Goal: Task Accomplishment & Management: Manage account settings

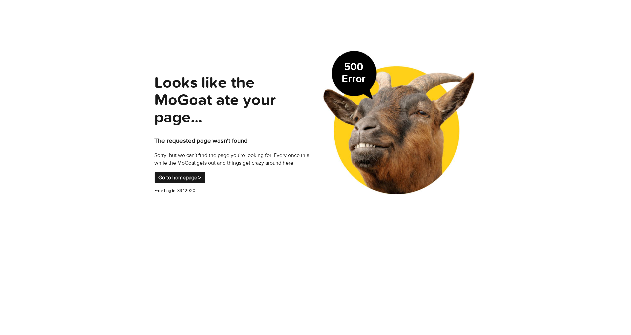
click at [177, 172] on link "Go to homepage >" at bounding box center [180, 177] width 51 height 11
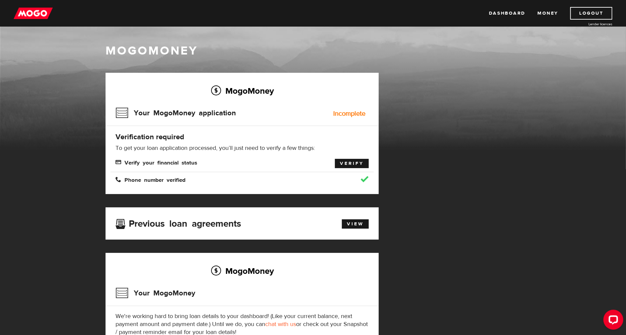
click at [352, 162] on link "Verify" at bounding box center [352, 163] width 34 height 9
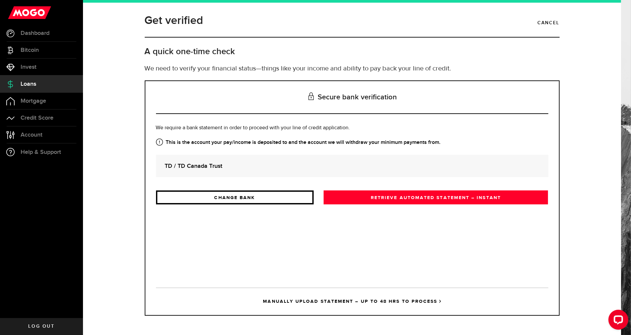
click at [265, 200] on link "CHANGE BANK" at bounding box center [235, 197] width 158 height 14
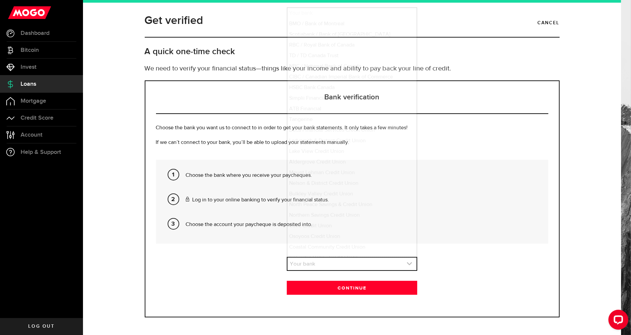
click at [330, 267] on link "expand select" at bounding box center [352, 263] width 129 height 13
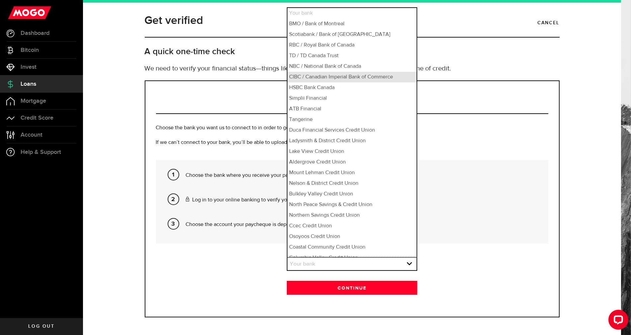
click at [330, 75] on li "CIBC / Canadian Imperial Bank of Commerce" at bounding box center [352, 77] width 129 height 11
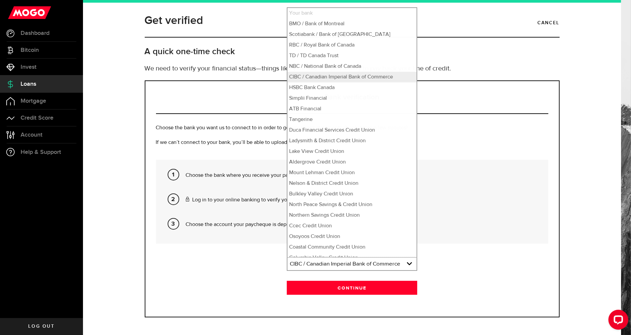
select select "6"
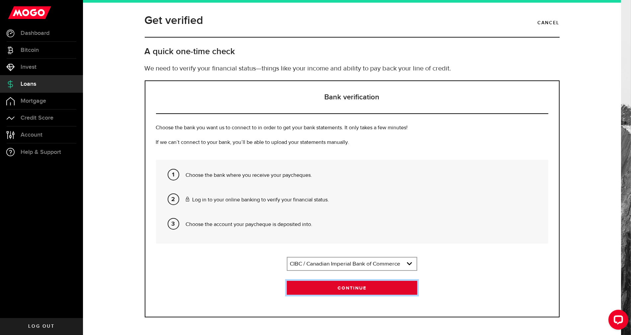
click at [354, 288] on button "Continue" at bounding box center [352, 288] width 131 height 14
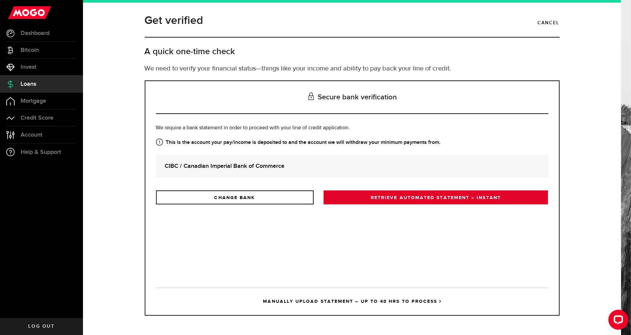
click at [423, 197] on link "RETRIEVE AUTOMATED STATEMENT – INSTANT" at bounding box center [436, 197] width 225 height 14
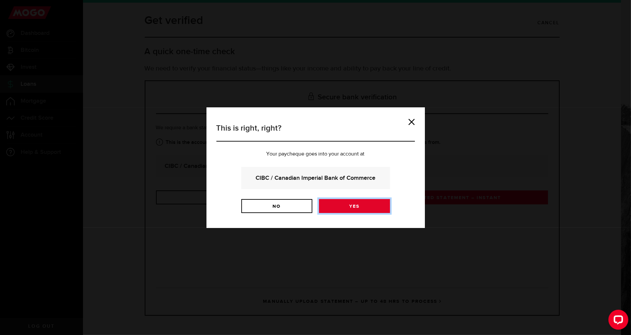
click at [357, 205] on link "Yes" at bounding box center [354, 206] width 71 height 14
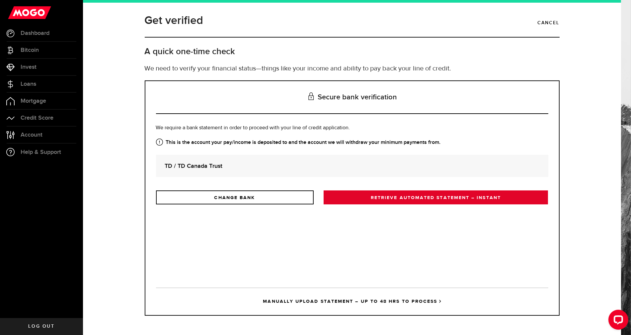
click at [409, 198] on link "RETRIEVE AUTOMATED STATEMENT – INSTANT" at bounding box center [436, 197] width 225 height 14
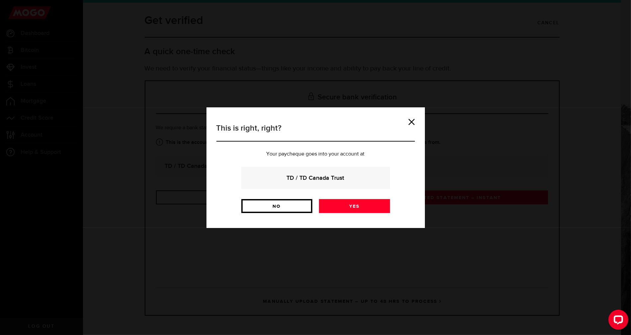
click at [275, 207] on link "No" at bounding box center [276, 206] width 71 height 14
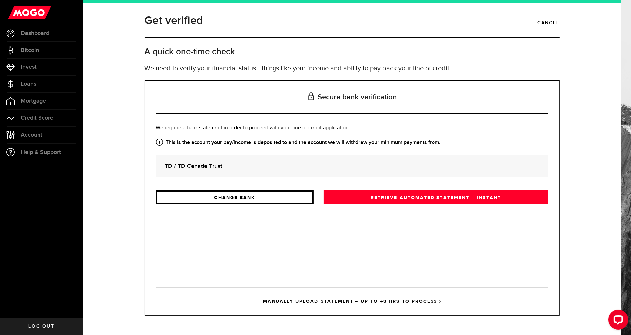
click at [260, 196] on link "CHANGE BANK" at bounding box center [235, 197] width 158 height 14
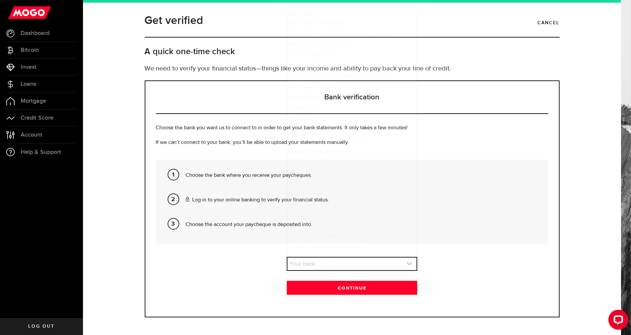
click at [337, 267] on link "expand select" at bounding box center [352, 263] width 129 height 13
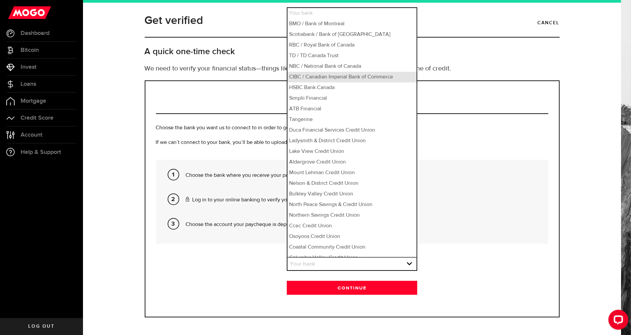
click at [331, 78] on li "CIBC / Canadian Imperial Bank of Commerce" at bounding box center [352, 77] width 129 height 11
select select "6"
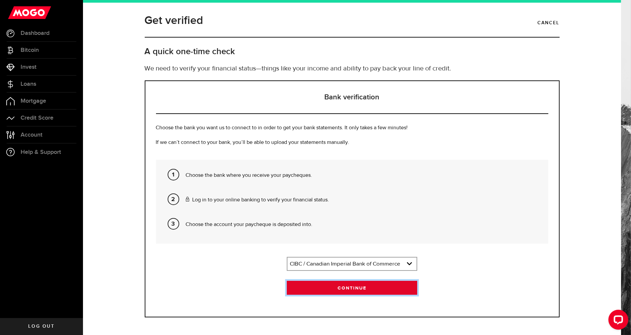
click at [345, 286] on button "Continue" at bounding box center [352, 288] width 131 height 14
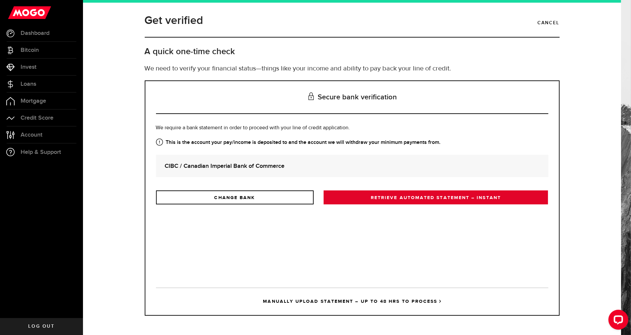
click at [403, 198] on link "RETRIEVE AUTOMATED STATEMENT – INSTANT" at bounding box center [436, 197] width 225 height 14
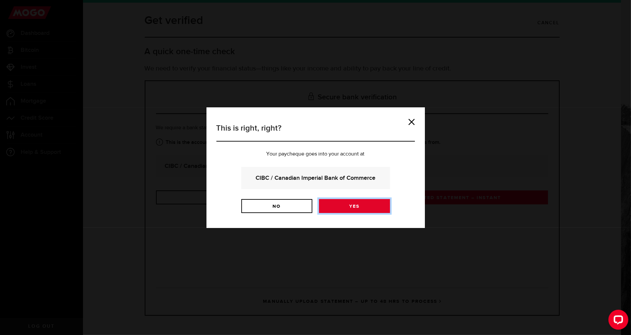
click at [358, 206] on link "Yes" at bounding box center [354, 206] width 71 height 14
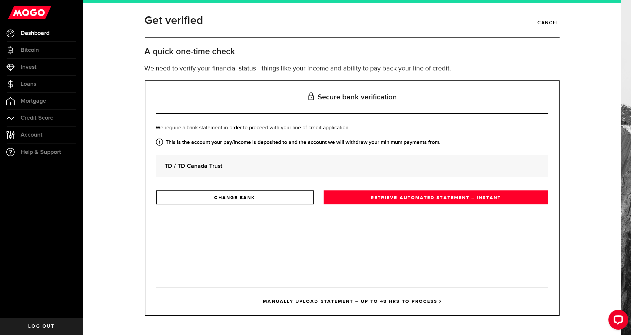
click at [26, 33] on span "Dashboard" at bounding box center [35, 33] width 29 height 6
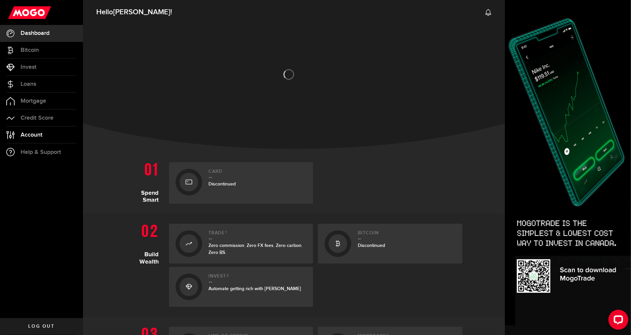
click at [35, 129] on link "Account Compte" at bounding box center [41, 134] width 83 height 17
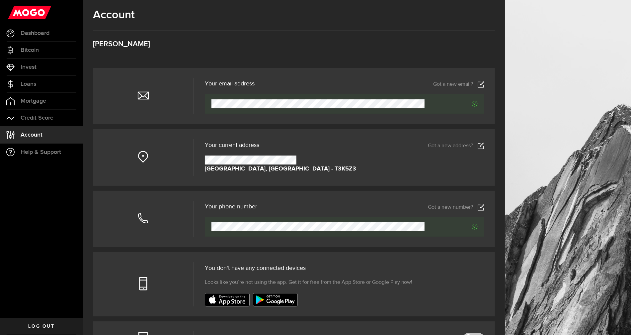
click at [452, 143] on link "Got a new address?" at bounding box center [456, 145] width 56 height 7
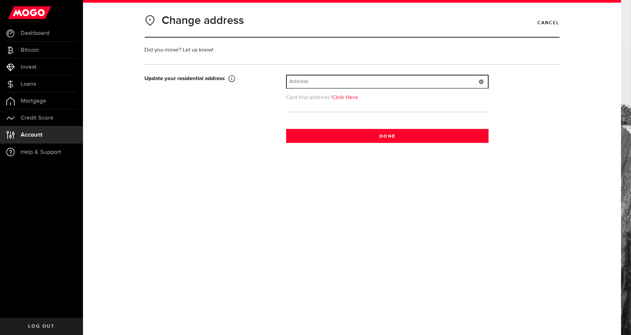
click at [336, 80] on input "text" at bounding box center [387, 81] width 201 height 13
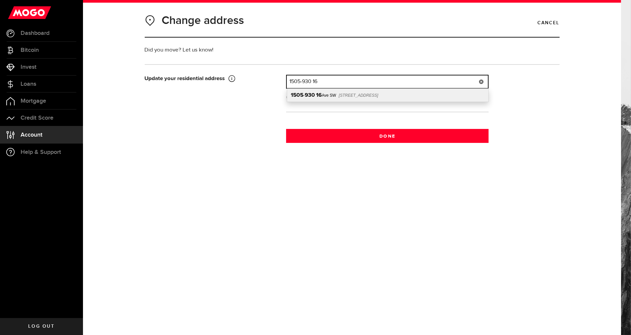
click at [347, 97] on span "Calgary, AB, T2R 1C2" at bounding box center [359, 95] width 40 height 5
type input "1505-930 16 Ave SW"
type input "930"
type input "16 Ave SW"
type input "Calgary"
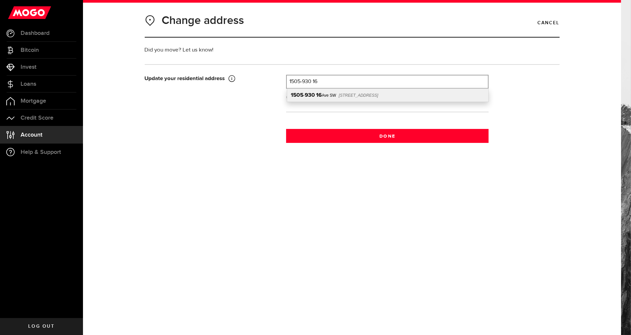
type input "1505"
select select "AB"
type input "T2R 1C2"
type input "Canada"
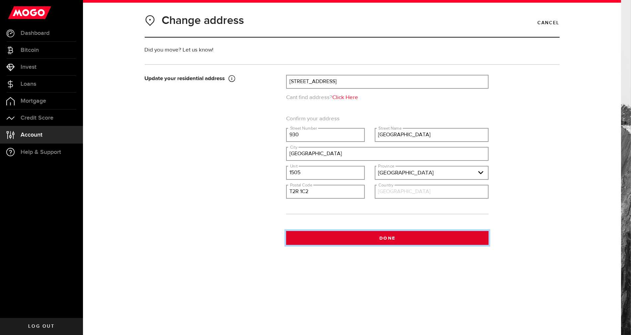
click at [408, 241] on button "Done" at bounding box center [387, 238] width 203 height 14
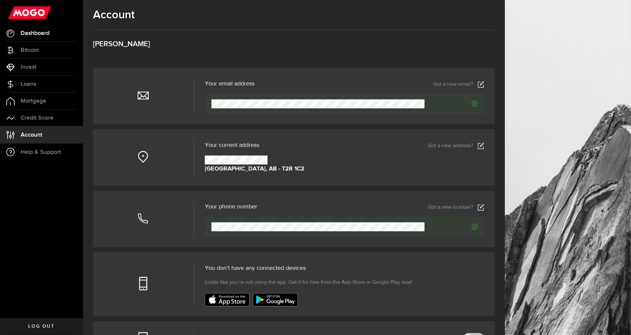
click at [39, 37] on link "Dashboard" at bounding box center [41, 33] width 83 height 17
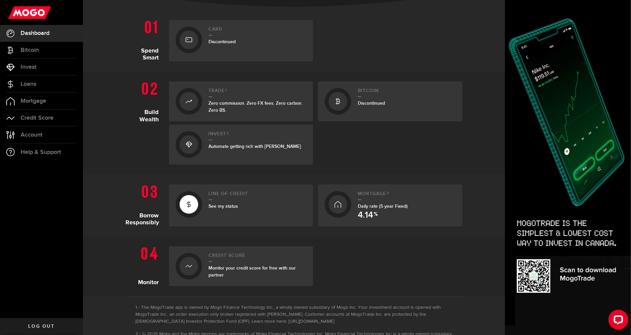
scroll to position [142, 0]
click at [39, 135] on span "Account" at bounding box center [32, 135] width 22 height 6
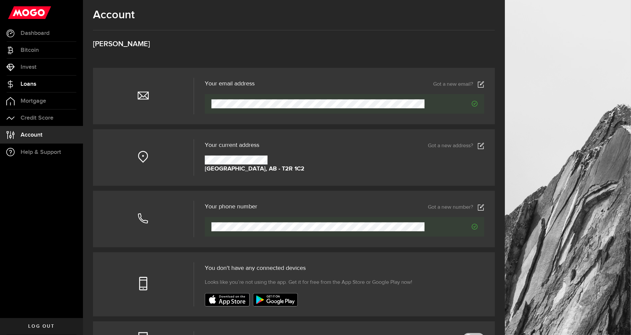
click at [25, 86] on span "Loans" at bounding box center [29, 84] width 16 height 6
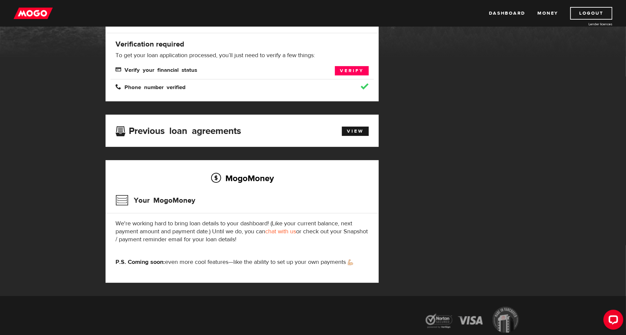
scroll to position [92, 0]
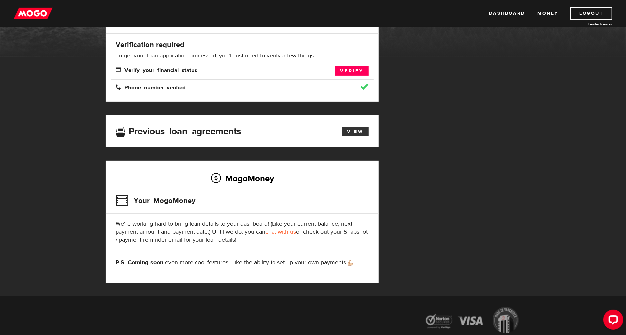
click at [359, 129] on link "View" at bounding box center [355, 131] width 27 height 9
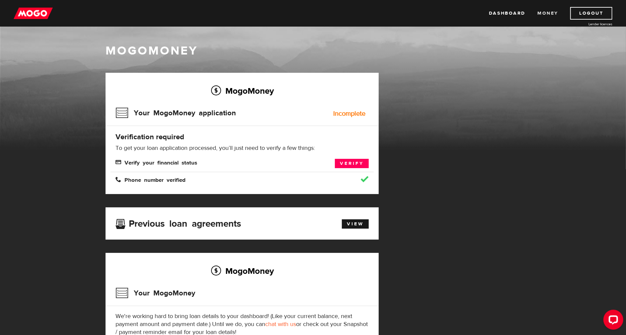
click at [546, 10] on link "Money" at bounding box center [548, 13] width 21 height 13
click at [351, 164] on link "Verify" at bounding box center [352, 163] width 34 height 9
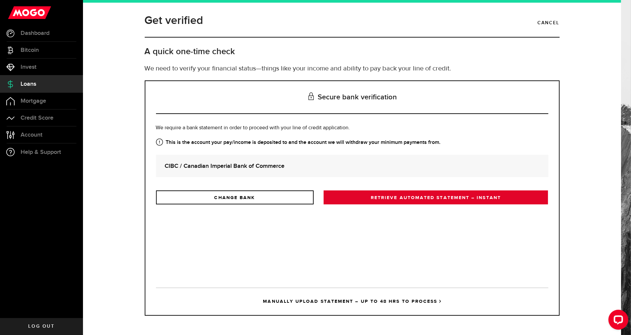
click at [434, 199] on link "RETRIEVE AUTOMATED STATEMENT – INSTANT" at bounding box center [436, 197] width 225 height 14
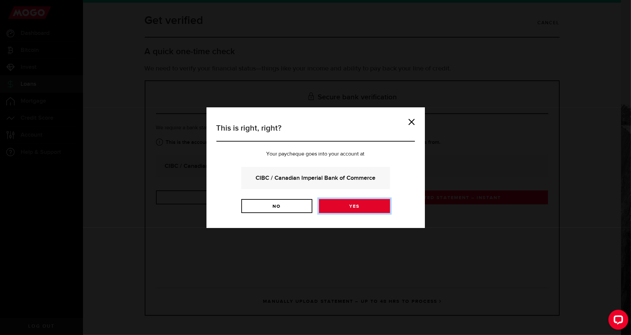
click at [367, 204] on link "Yes" at bounding box center [354, 206] width 71 height 14
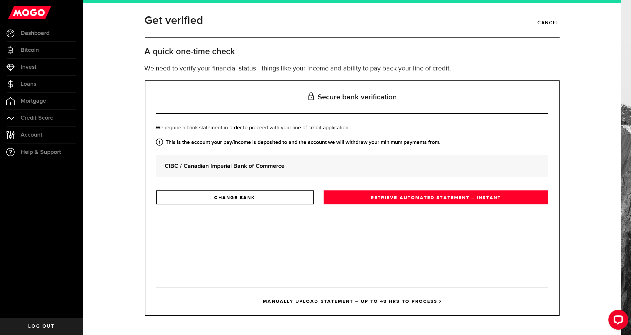
click at [303, 175] on div "CIBC / Canadian Imperial Bank of Commerce" at bounding box center [352, 166] width 392 height 22
click at [426, 278] on div "Secure bank verification Is this the bank account you want us to get your bank …" at bounding box center [352, 197] width 415 height 235
click at [479, 199] on link "RETRIEVE AUTOMATED STATEMENT – INSTANT" at bounding box center [436, 197] width 225 height 14
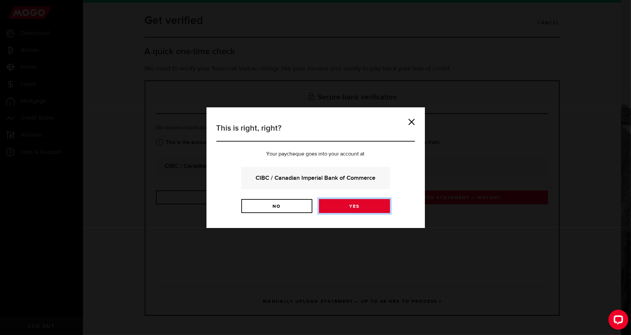
click at [364, 205] on link "Yes" at bounding box center [354, 206] width 71 height 14
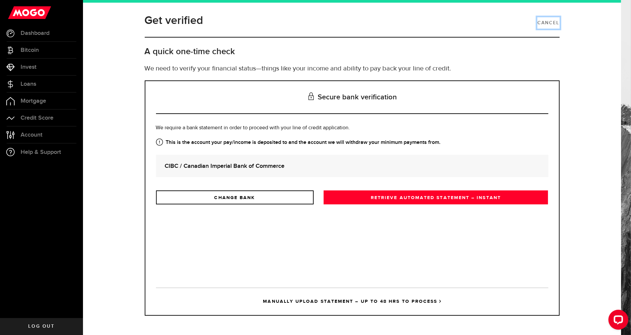
click at [542, 22] on link "Cancel" at bounding box center [549, 22] width 22 height 11
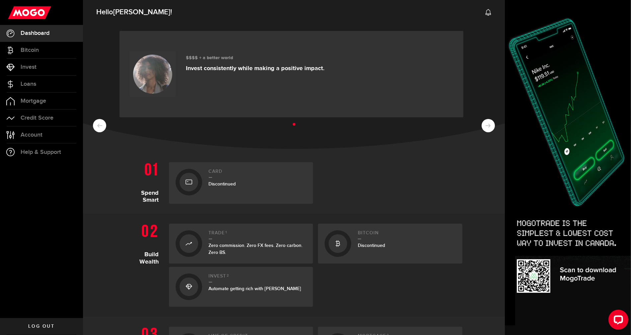
click at [47, 326] on span "Log out" at bounding box center [41, 326] width 26 height 5
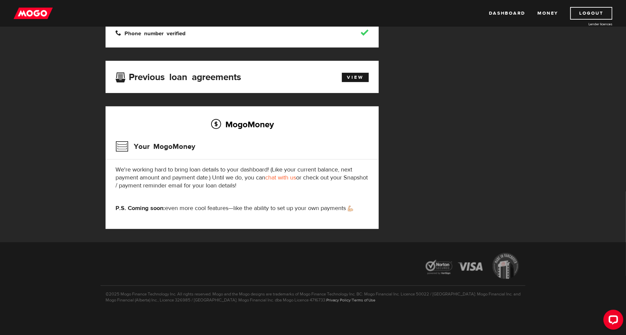
scroll to position [146, 0]
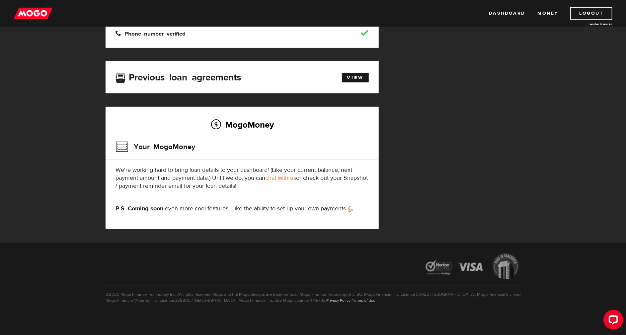
click at [284, 179] on link "chat with us" at bounding box center [280, 178] width 31 height 8
click at [509, 11] on link "Dashboard" at bounding box center [507, 13] width 37 height 13
